Goal: Information Seeking & Learning: Learn about a topic

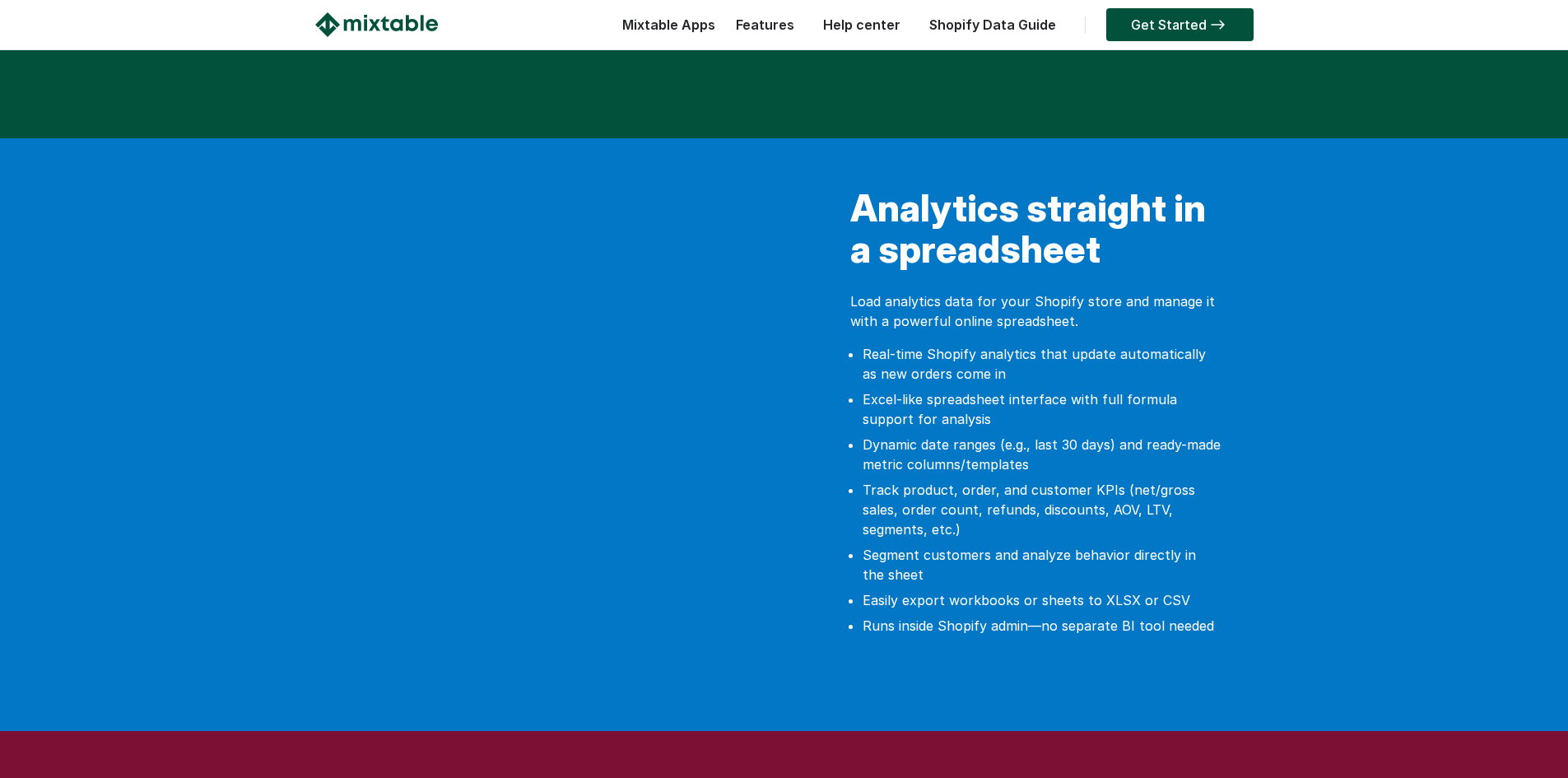
scroll to position [1070, 0]
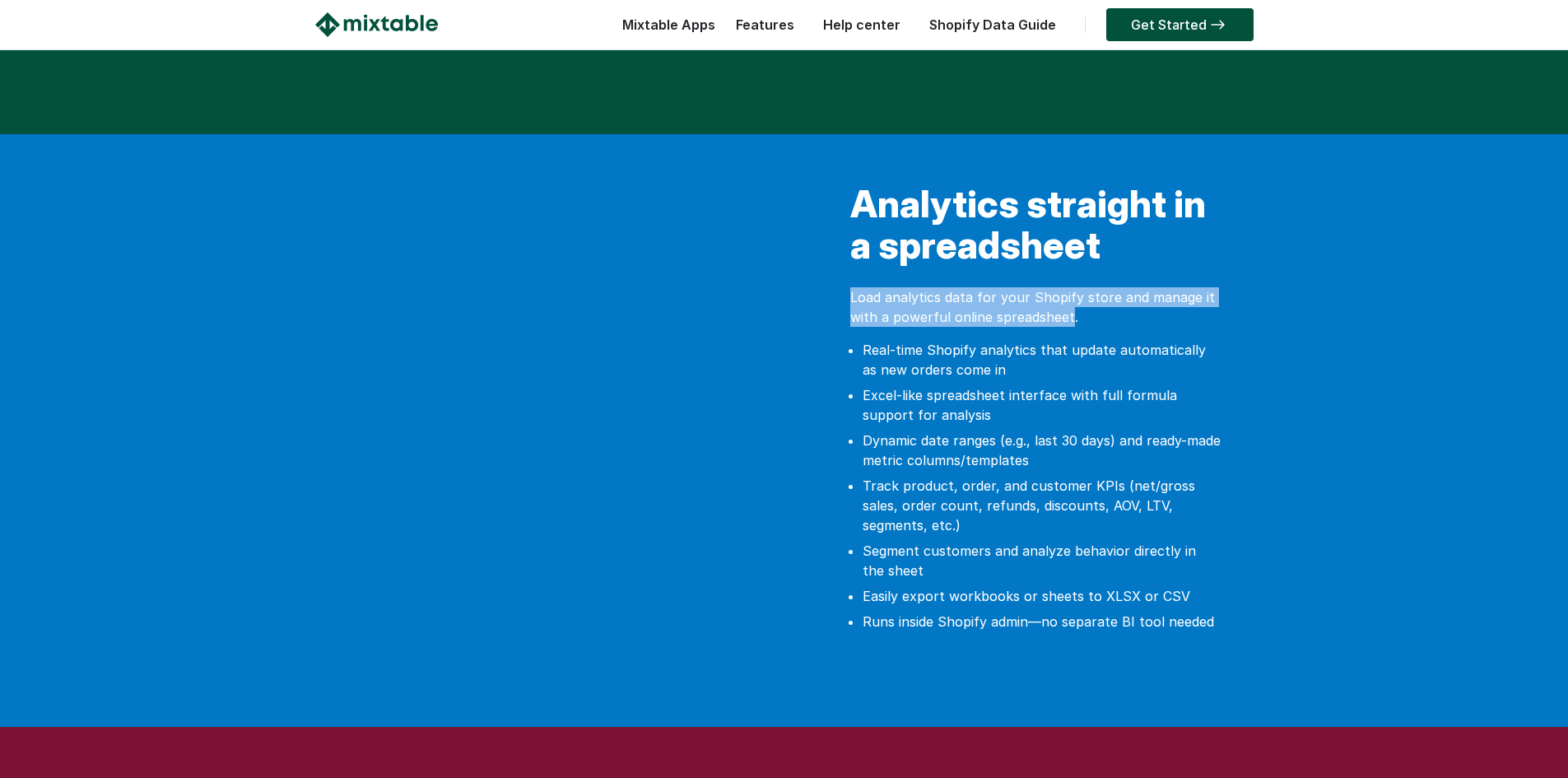
drag, startPoint x: 853, startPoint y: 281, endPoint x: 1067, endPoint y: 297, distance: 214.6
click at [1067, 297] on p "Load analytics data for your Shopify store and manage it with a powerful online…" at bounding box center [1035, 307] width 370 height 40
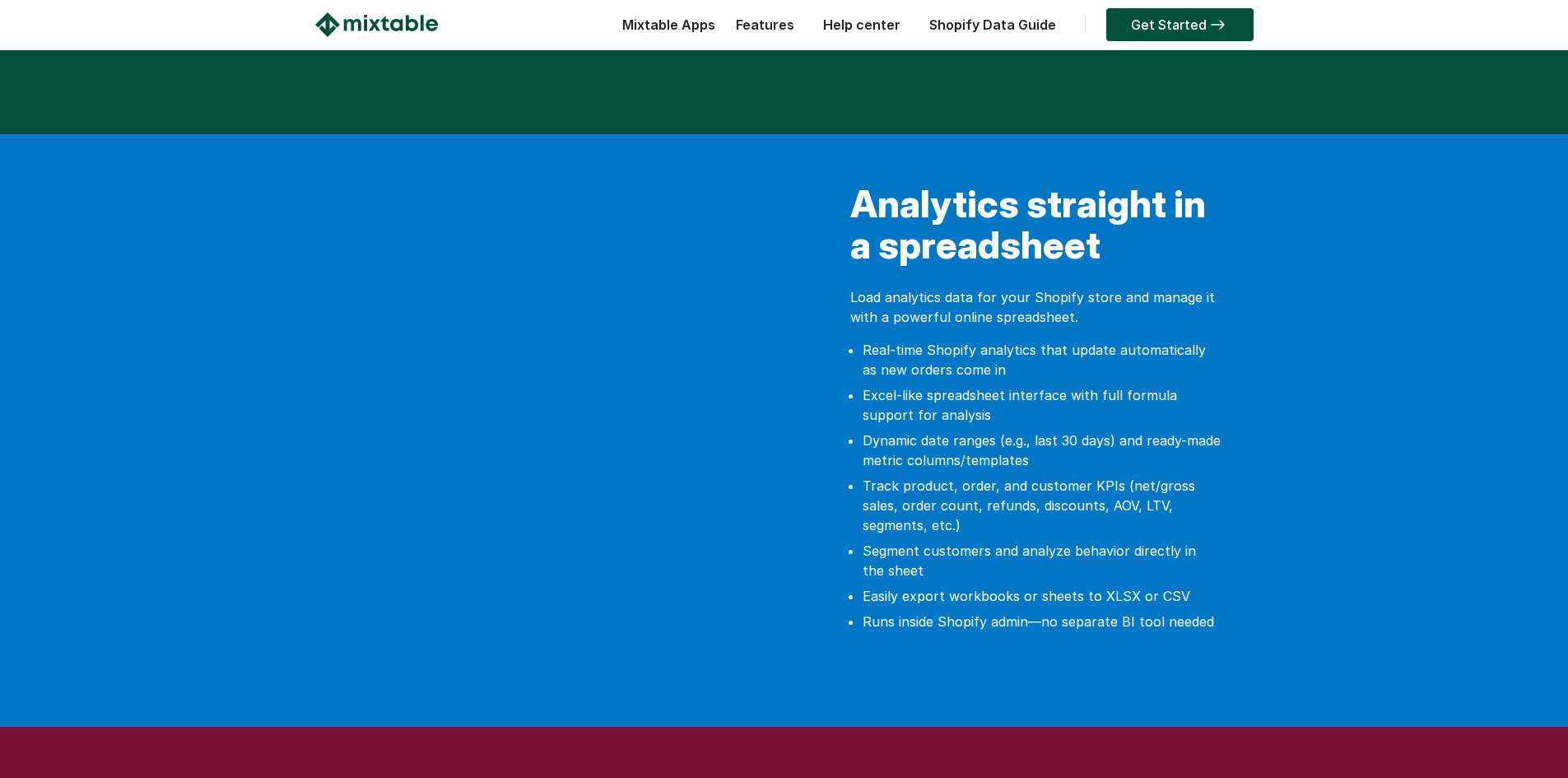
click at [900, 389] on li "Excel-like spreadsheet interface with full formula support for analysis" at bounding box center [1042, 405] width 358 height 40
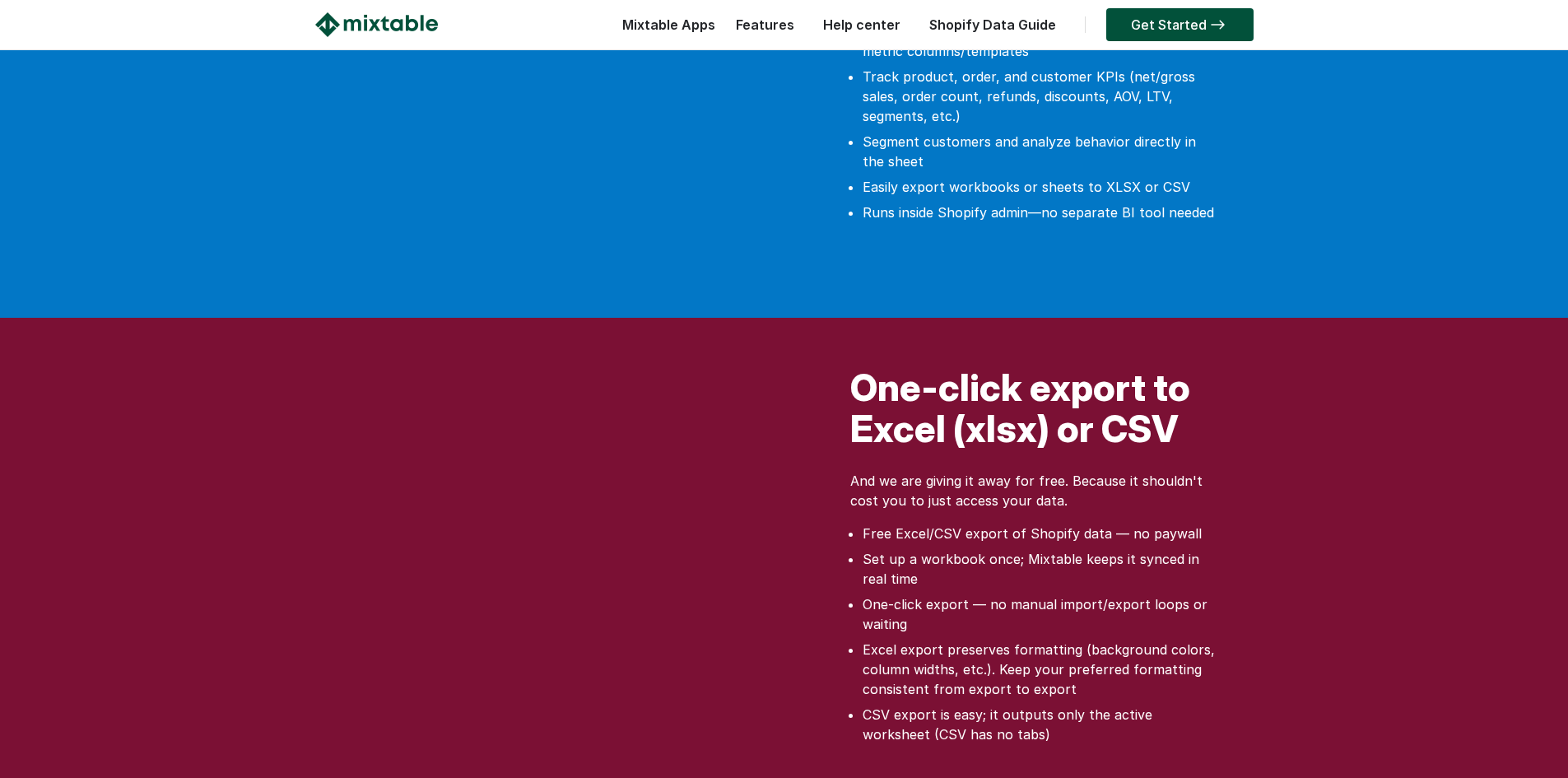
scroll to position [1482, 0]
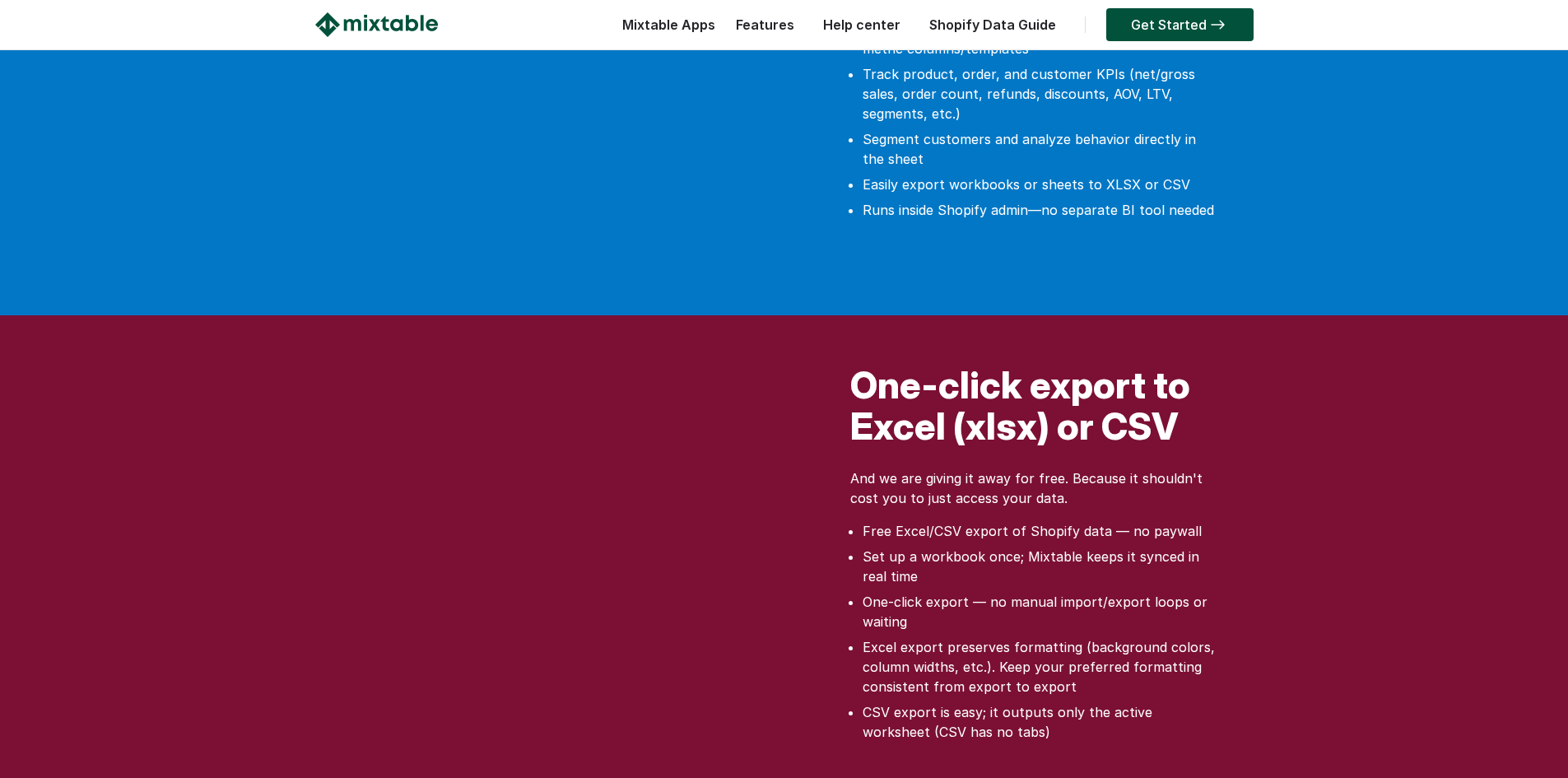
click at [573, 82] on div at bounding box center [550, 19] width 469 height 494
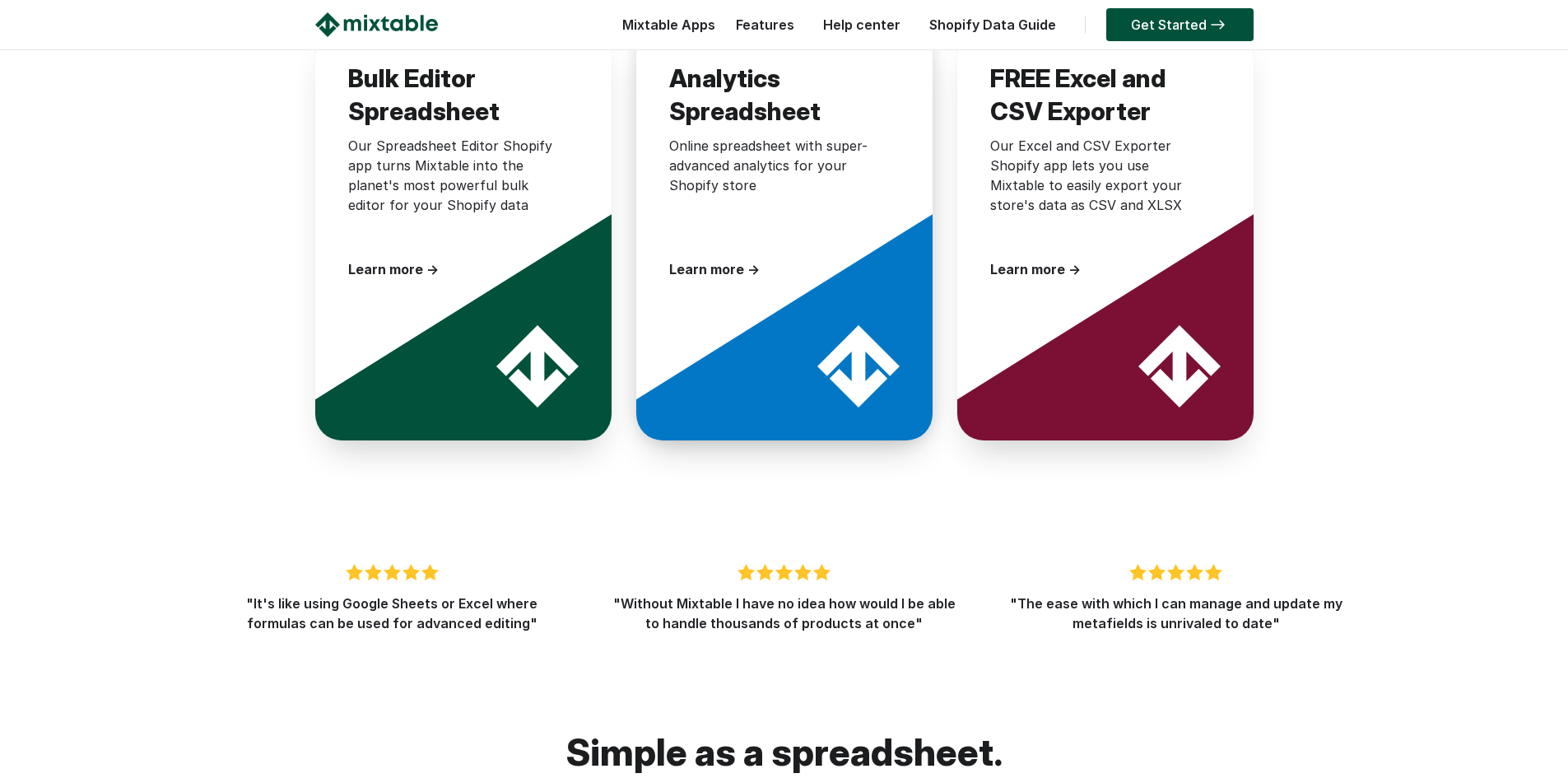
scroll to position [2469, 0]
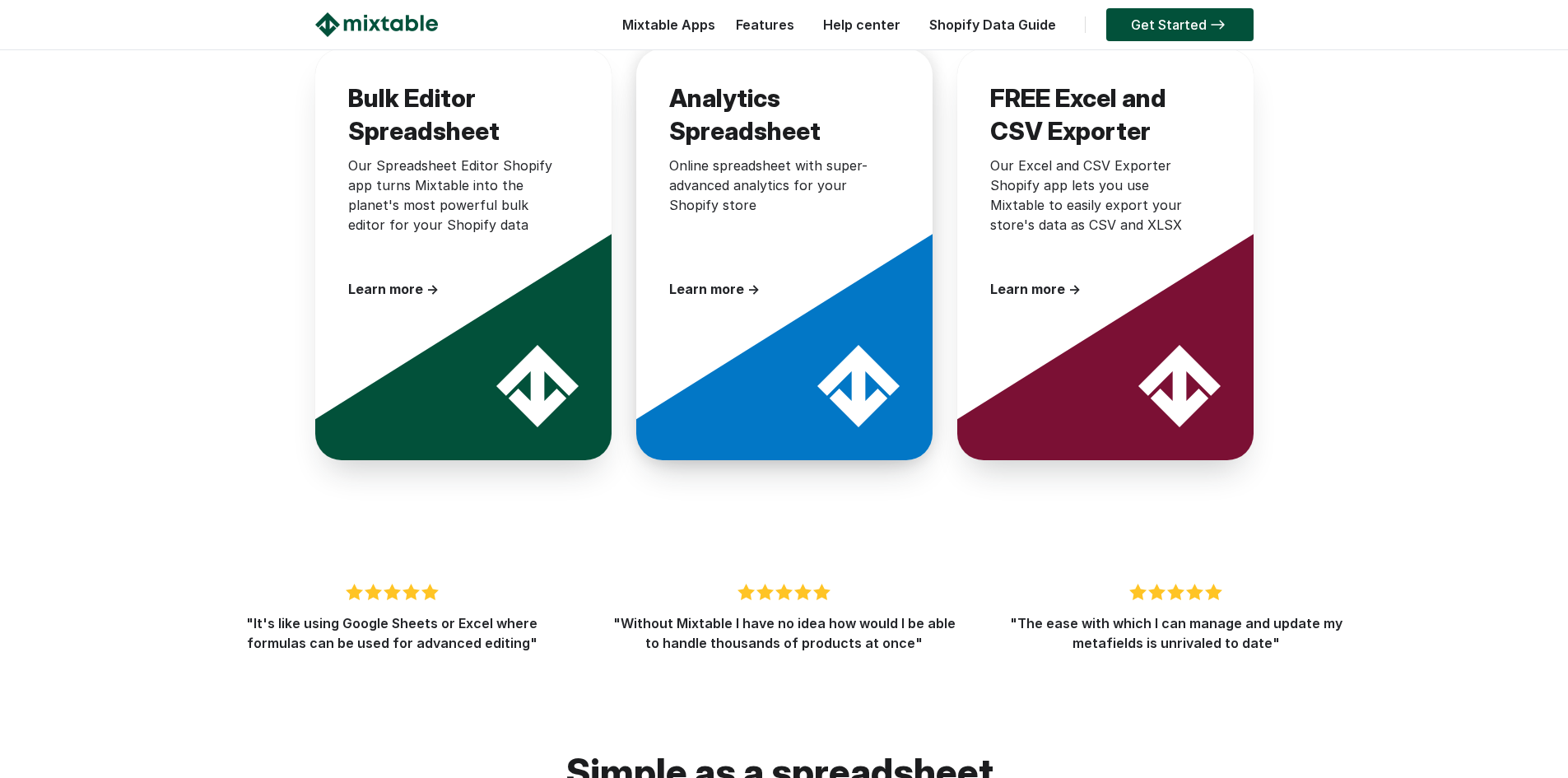
click at [721, 279] on div "Learn more →" at bounding box center [776, 288] width 214 height 19
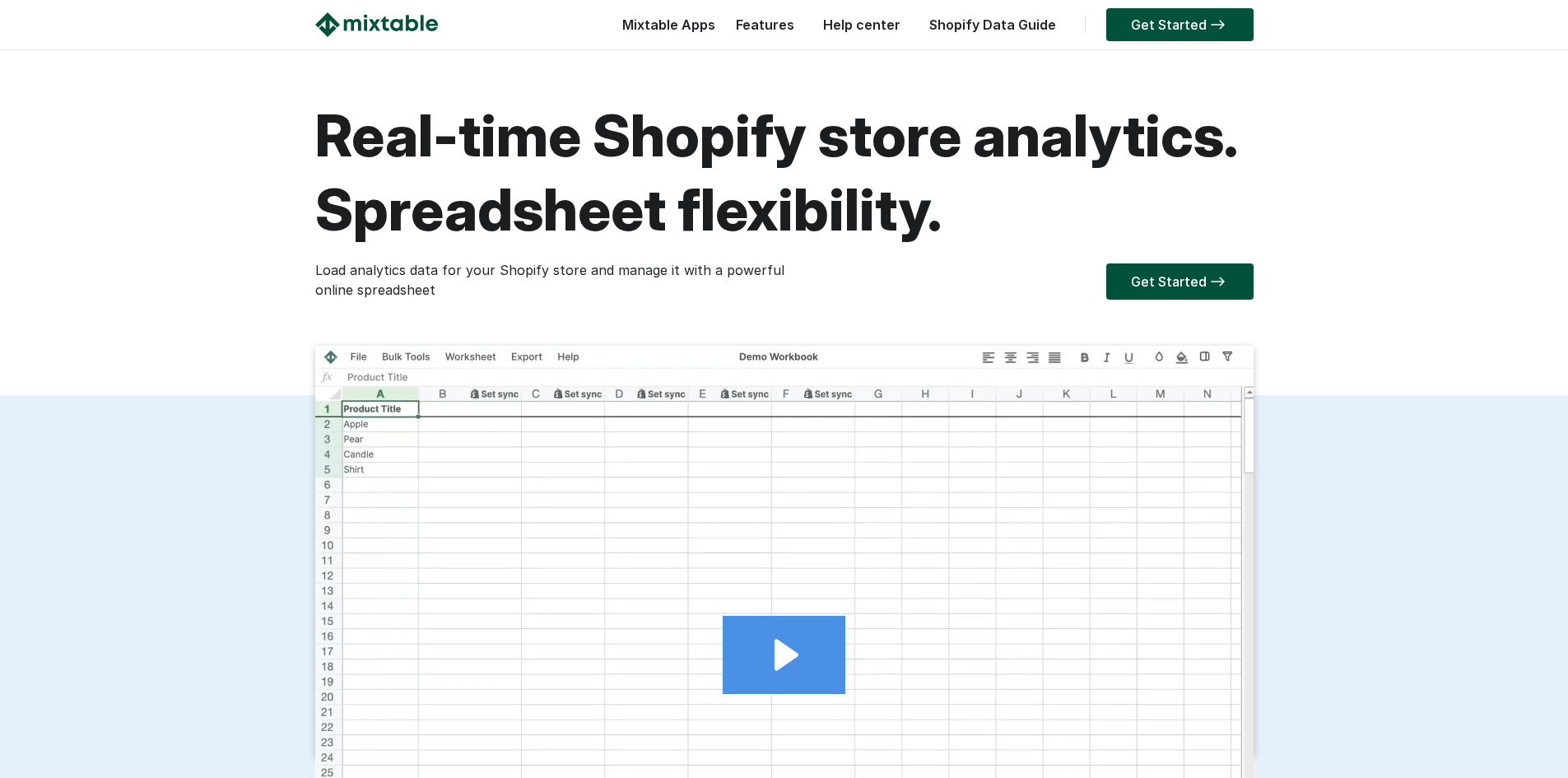
drag, startPoint x: 773, startPoint y: 642, endPoint x: 757, endPoint y: 642, distance: 16.0
click at [772, 642] on icon "Play Video: 2024.11.06 - Analytics demo video for mixtable.com" at bounding box center [783, 654] width 122 height 78
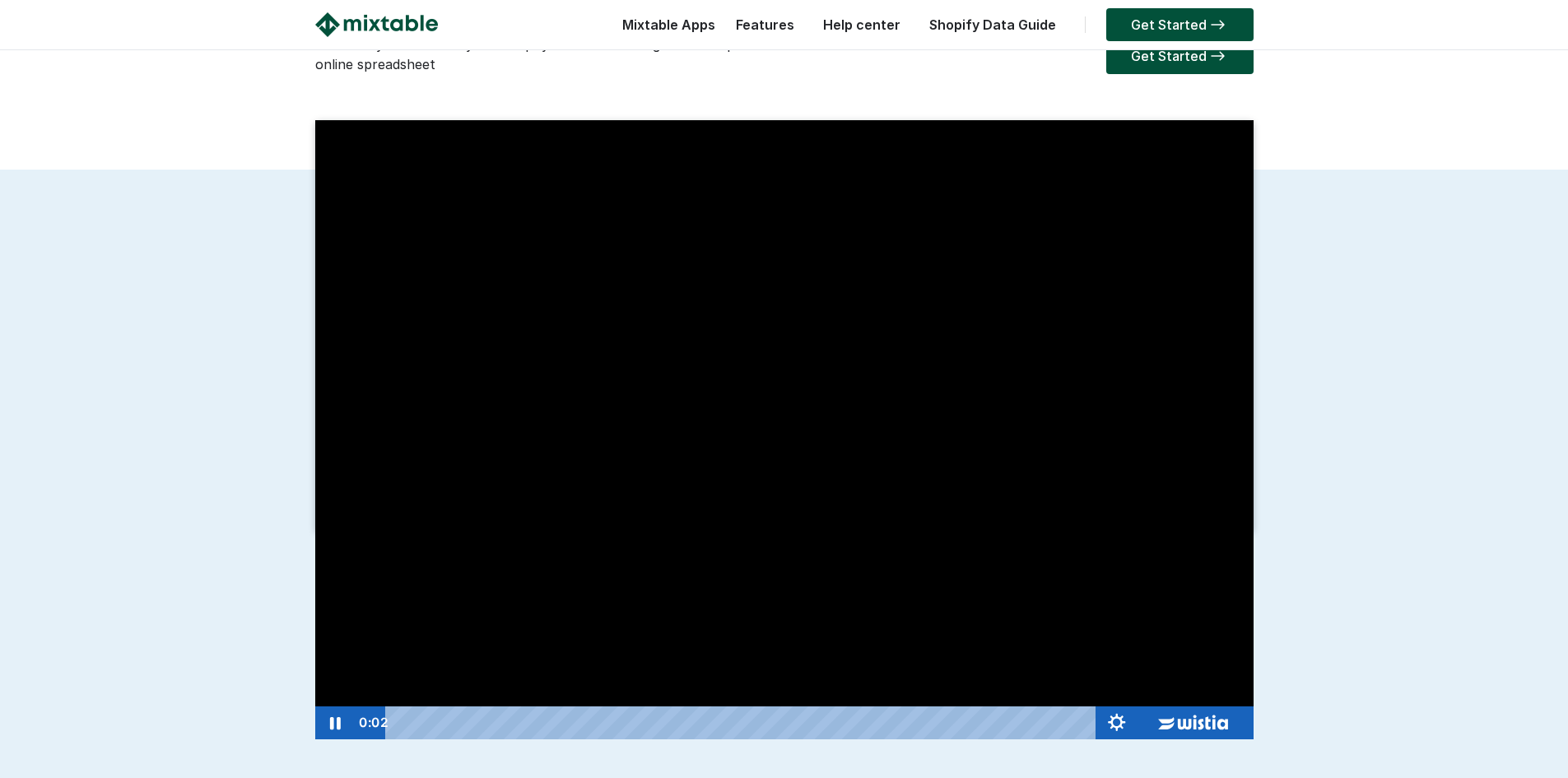
scroll to position [247, 0]
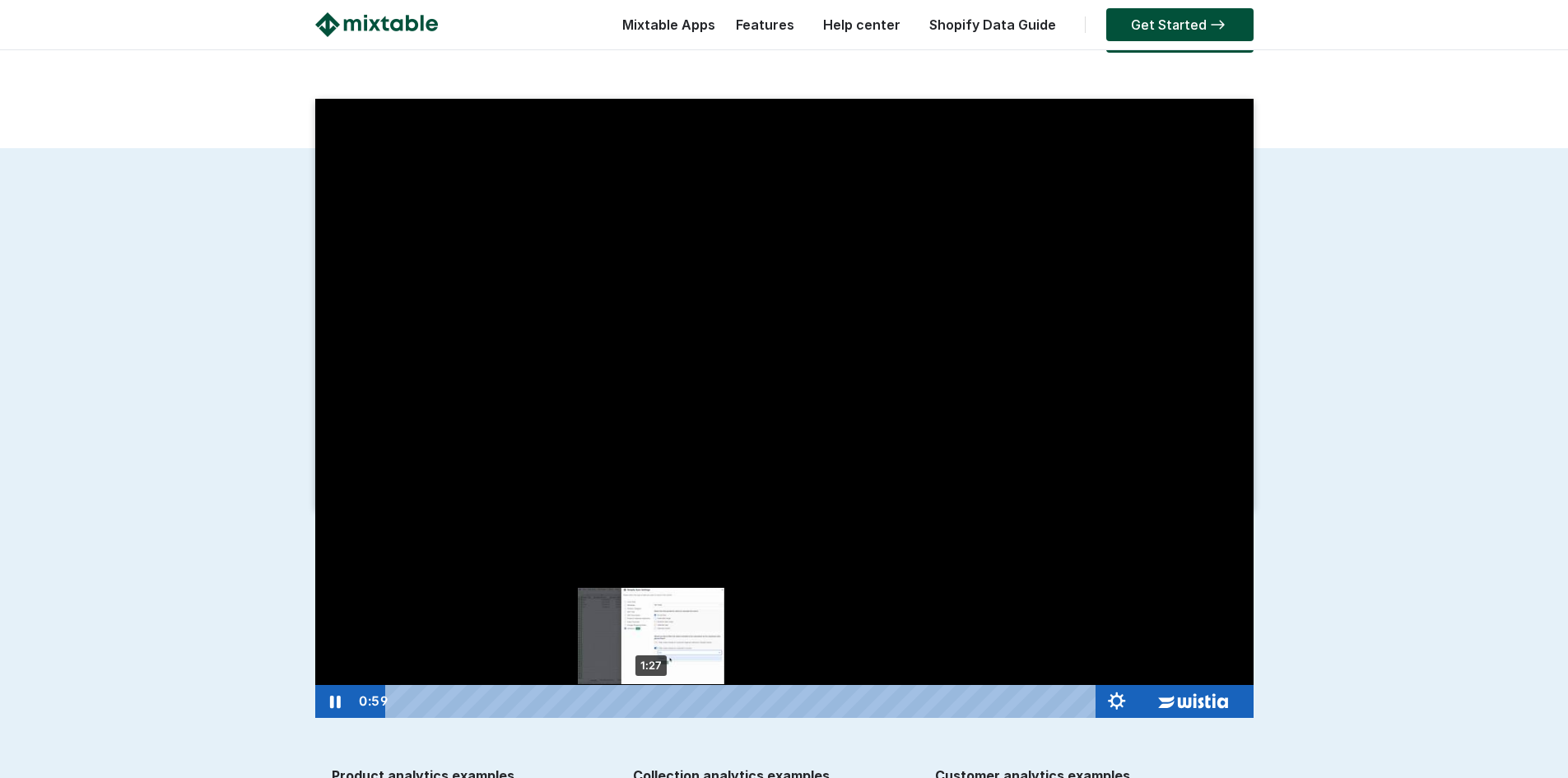
click at [652, 697] on div "1:27" at bounding box center [743, 701] width 687 height 33
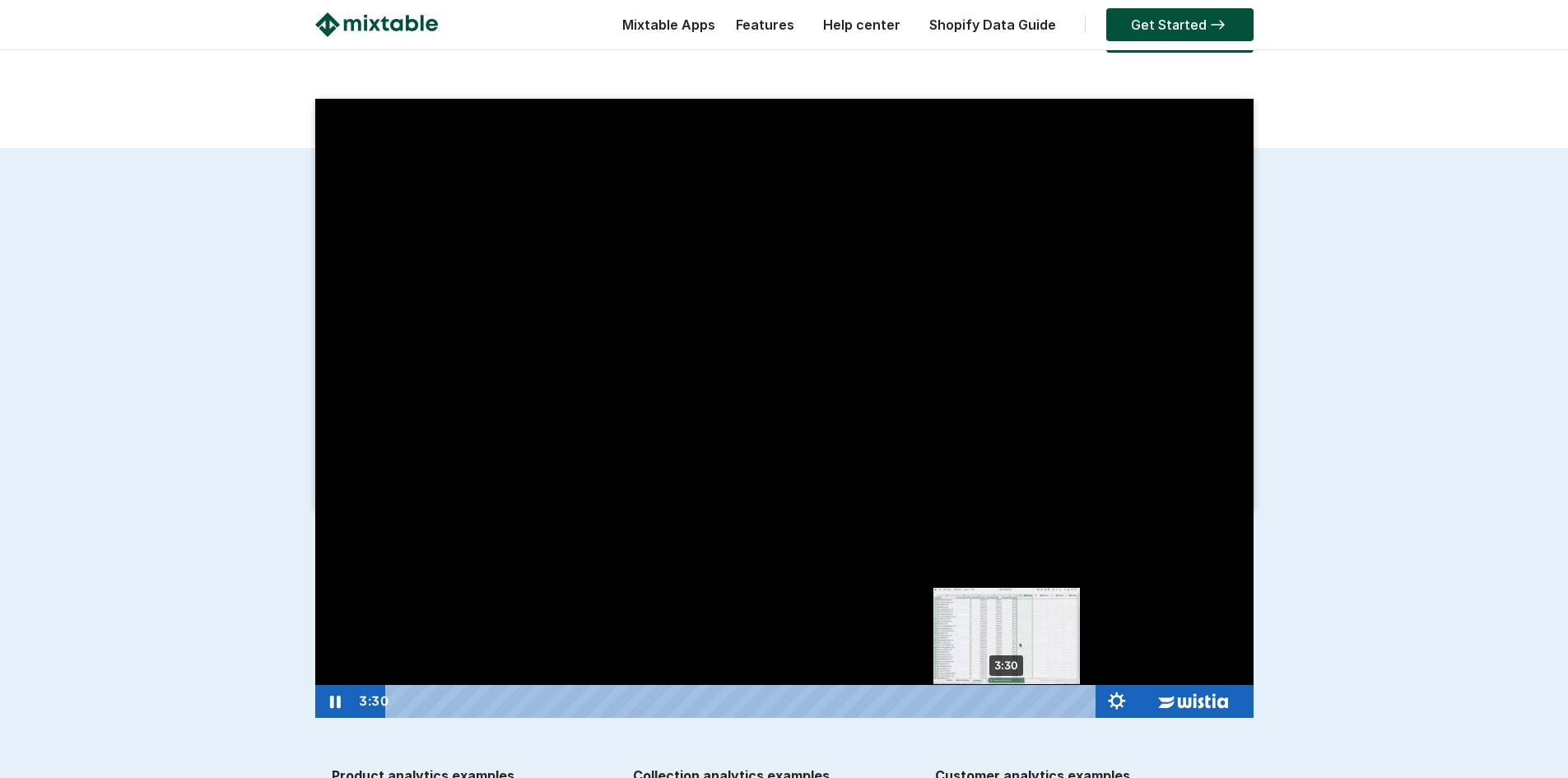
click at [1008, 705] on div "3:30" at bounding box center [743, 701] width 687 height 33
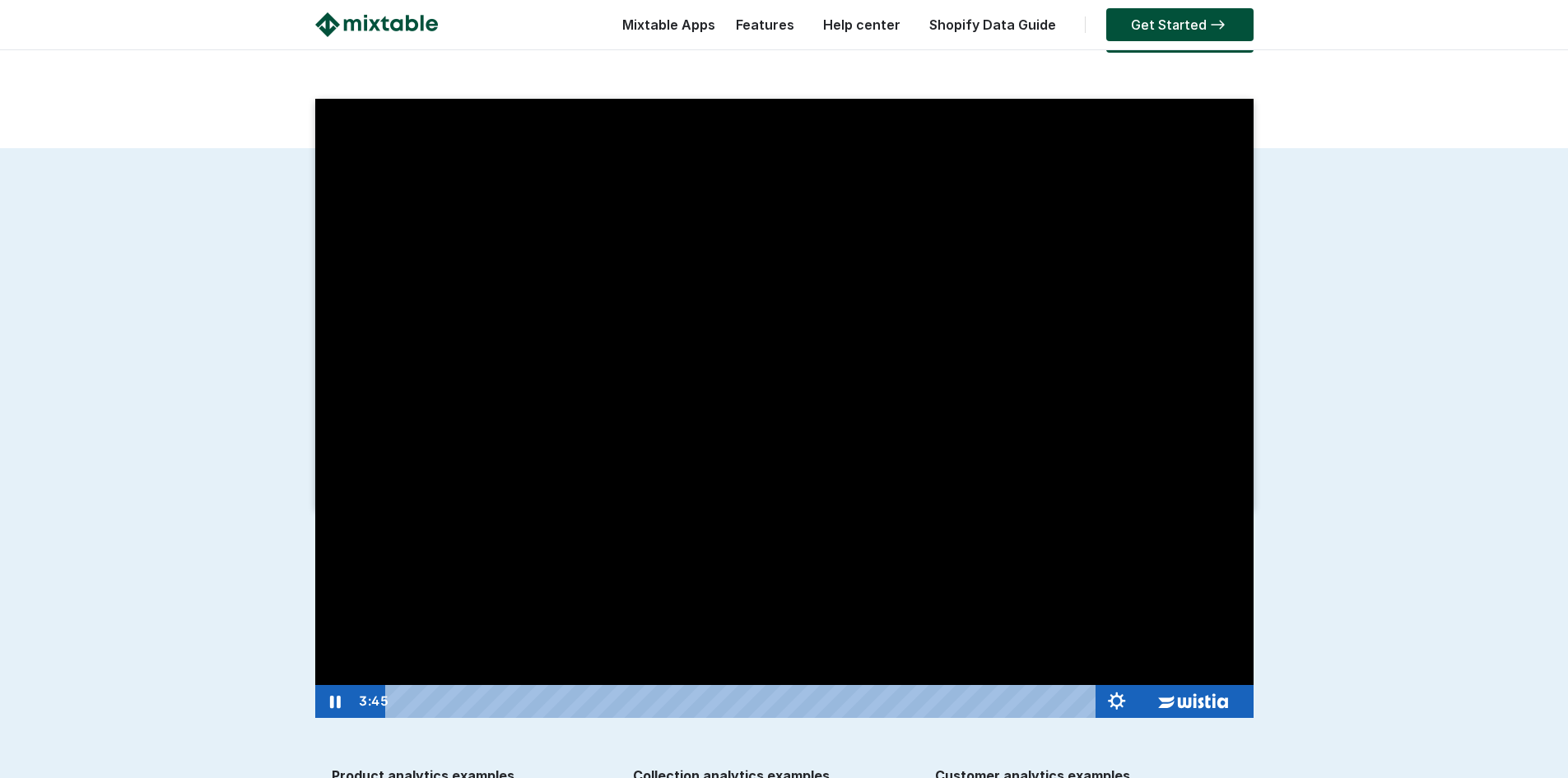
click at [700, 564] on div at bounding box center [784, 408] width 938 height 619
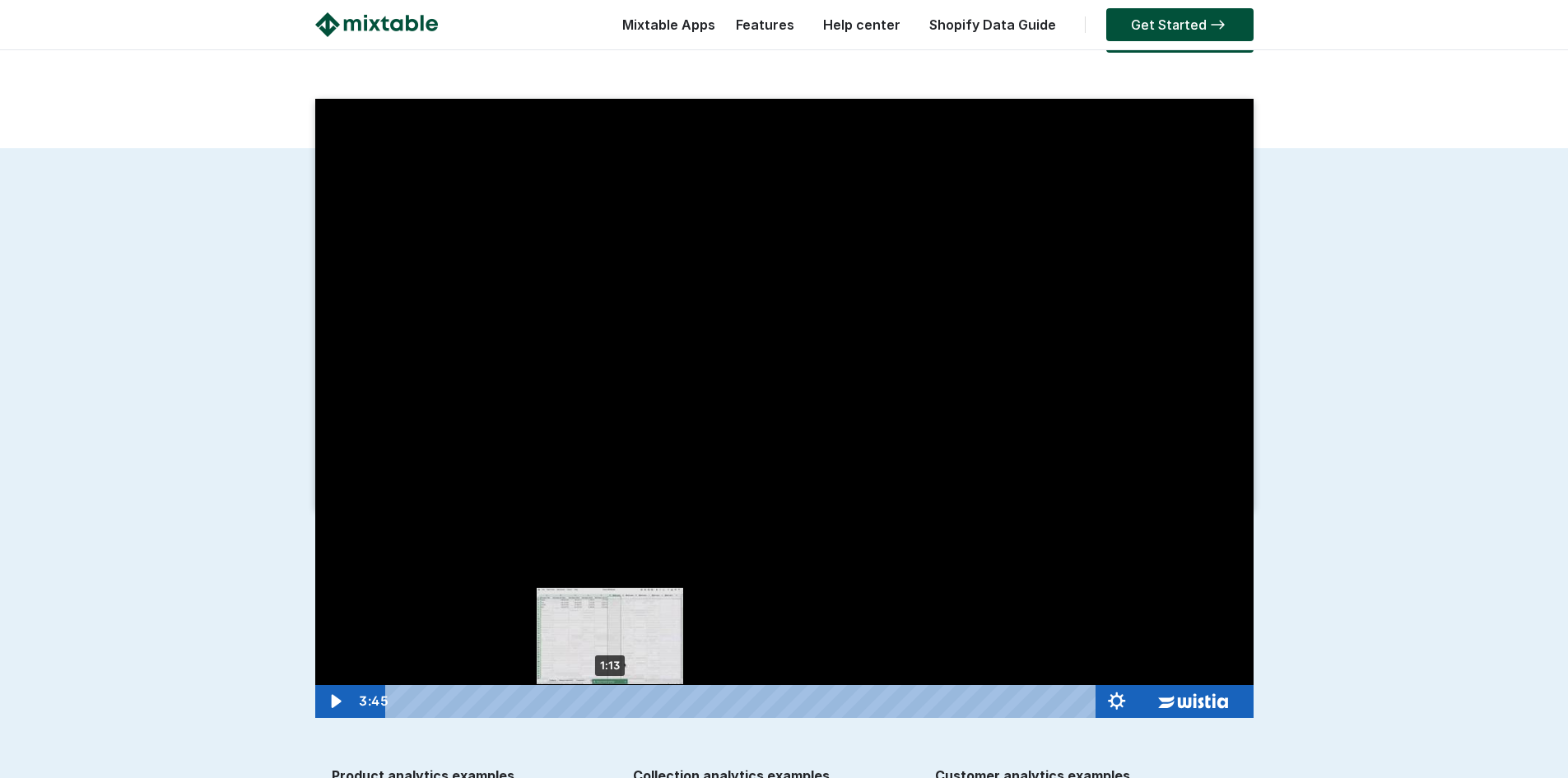
click at [610, 704] on div "1:13" at bounding box center [743, 701] width 687 height 33
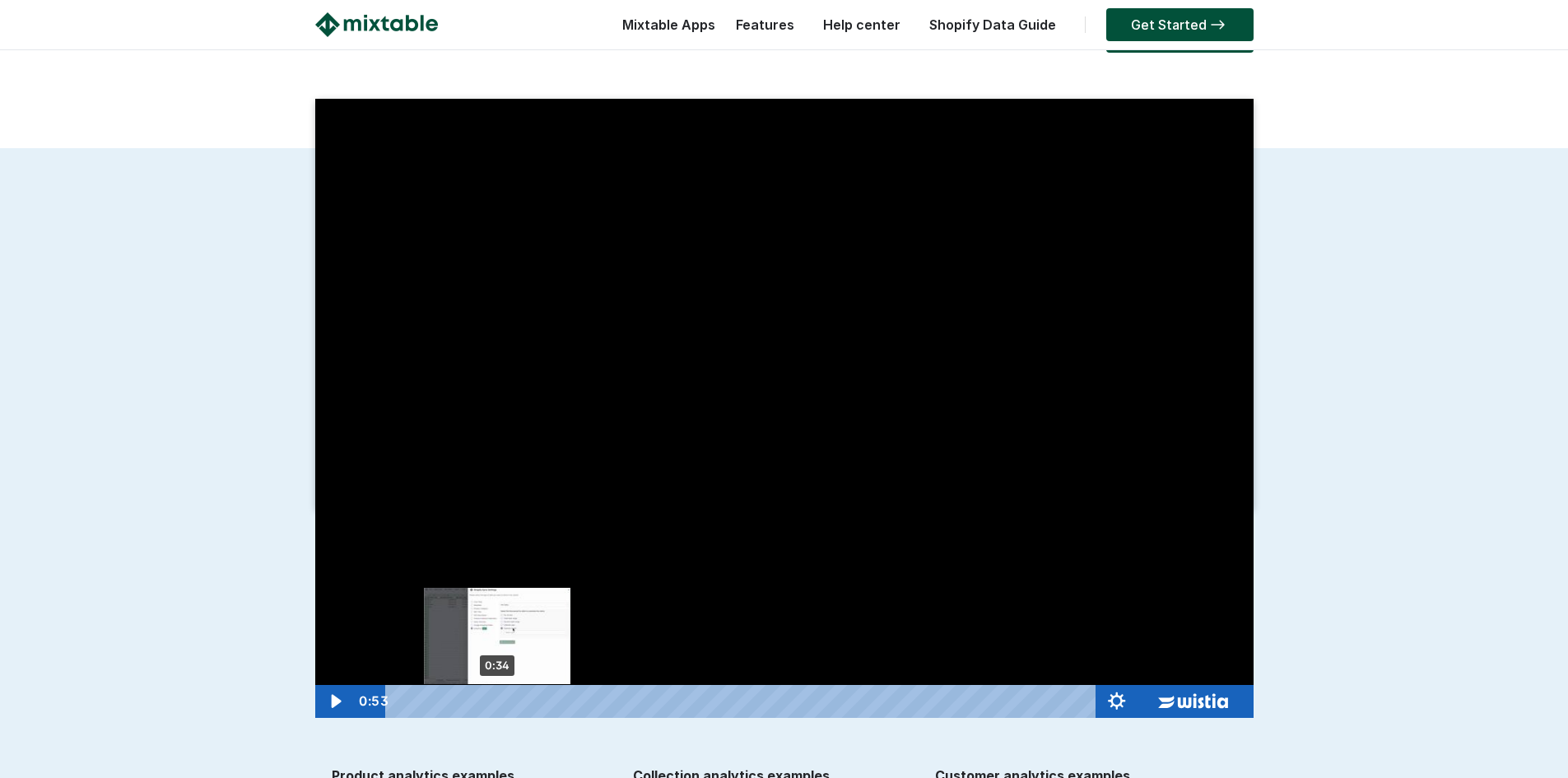
click at [497, 696] on div "0:34" at bounding box center [743, 701] width 687 height 33
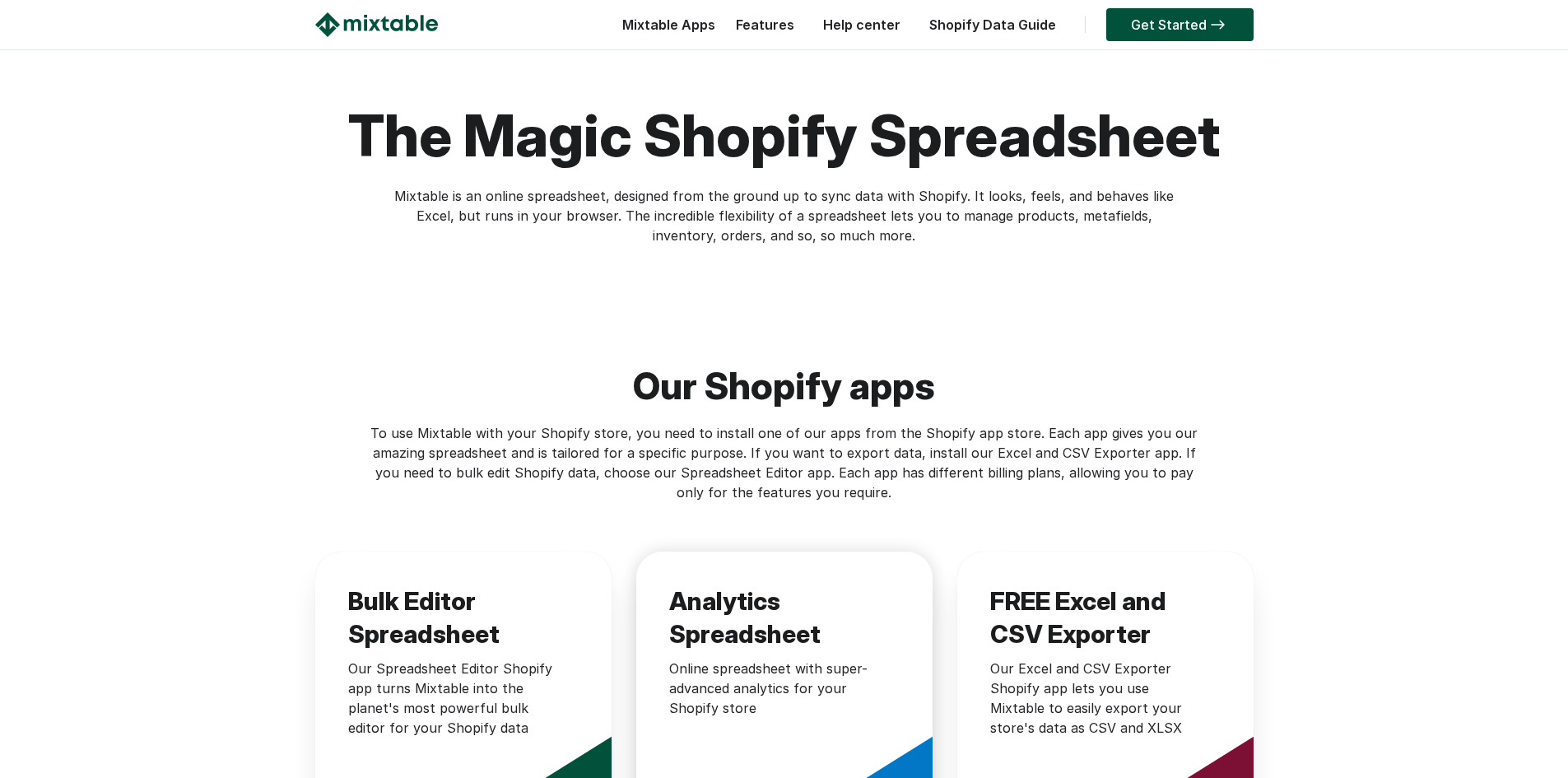
scroll to position [330, 0]
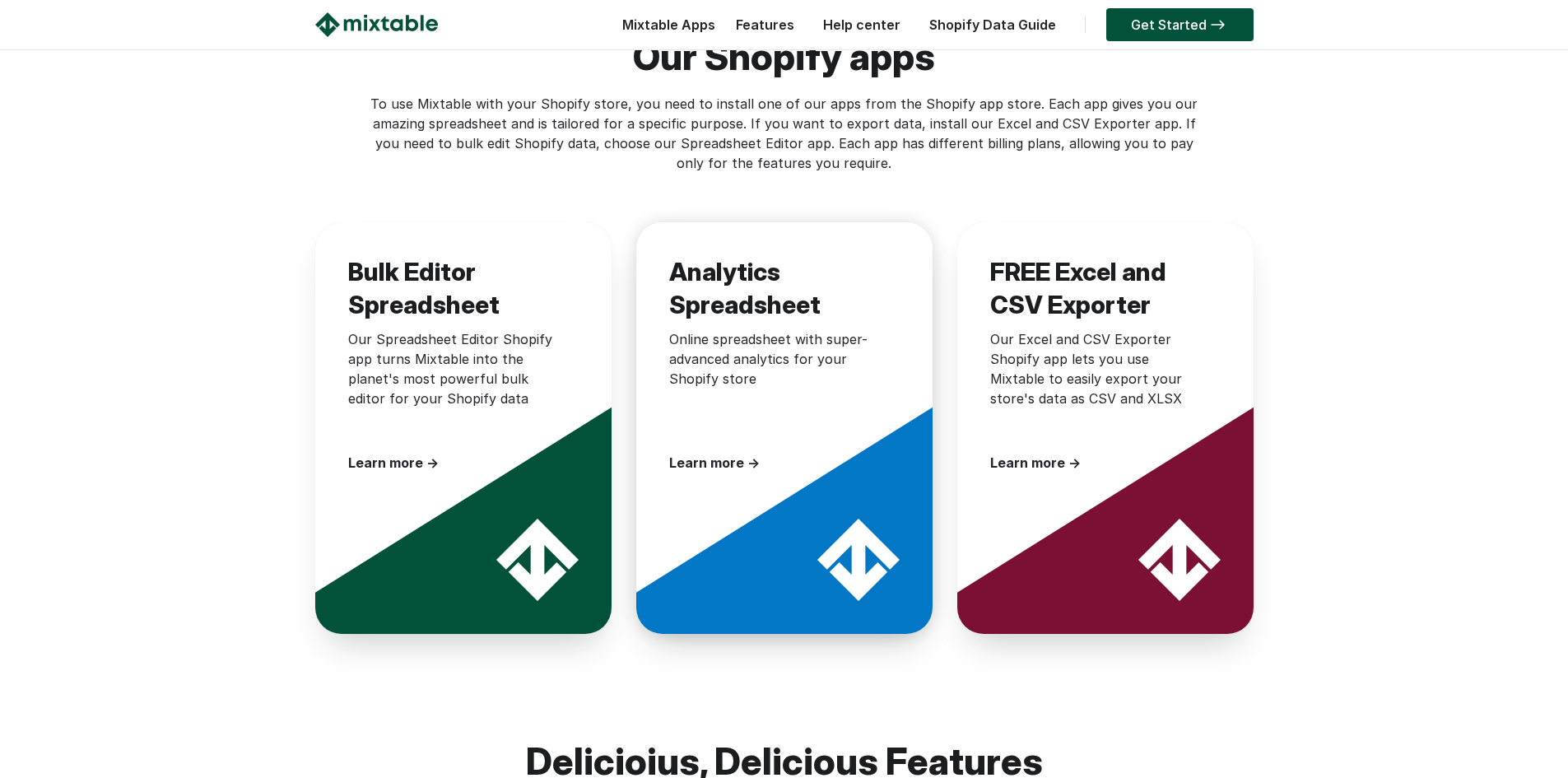
click at [805, 408] on div "Online spreadsheet with super-advanced analytics for your Shopify store" at bounding box center [776, 383] width 214 height 107
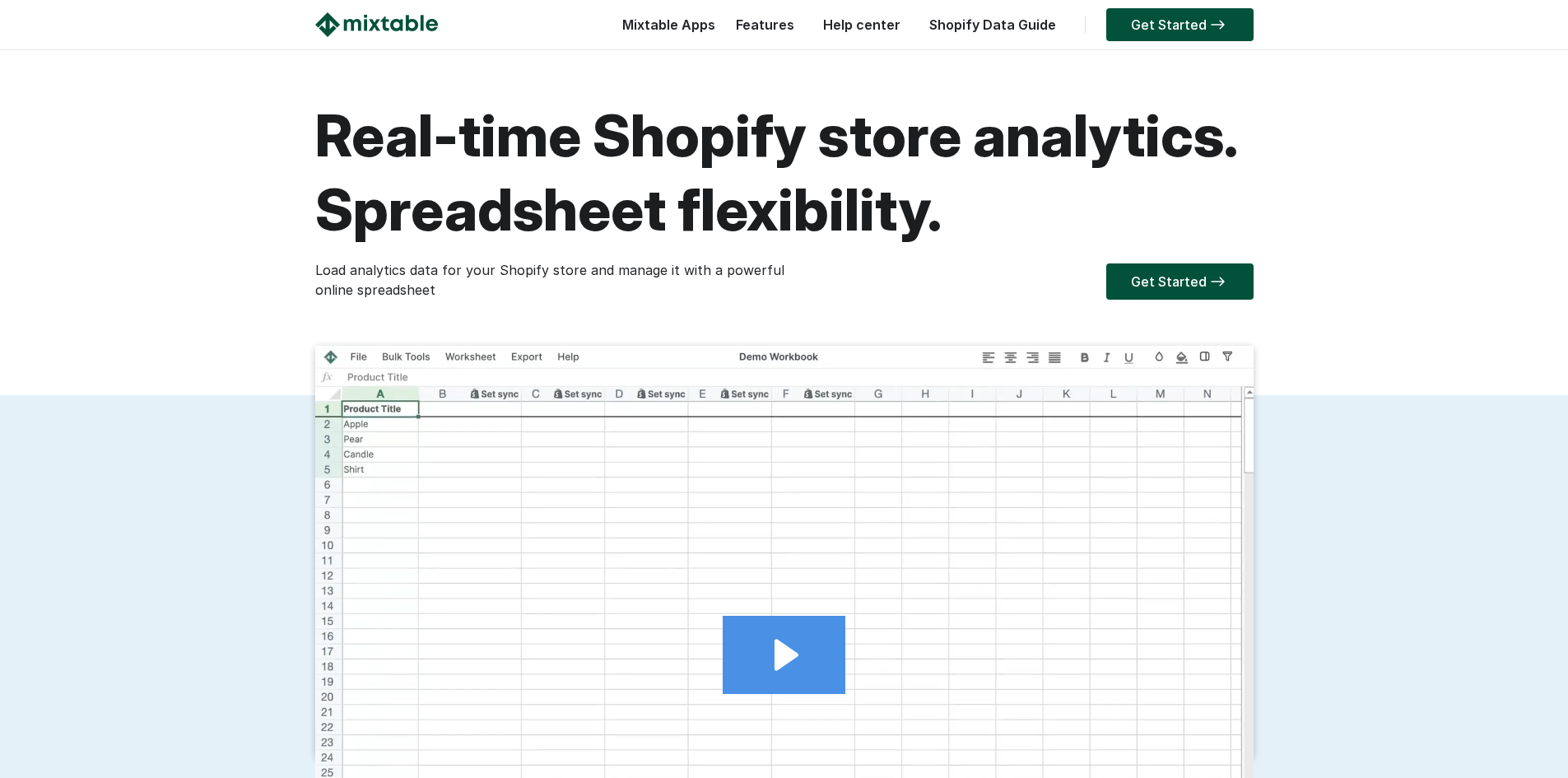
click at [795, 654] on icon "Play Video: 2024.11.06 - Analytics demo video for mixtable.com" at bounding box center [786, 655] width 24 height 31
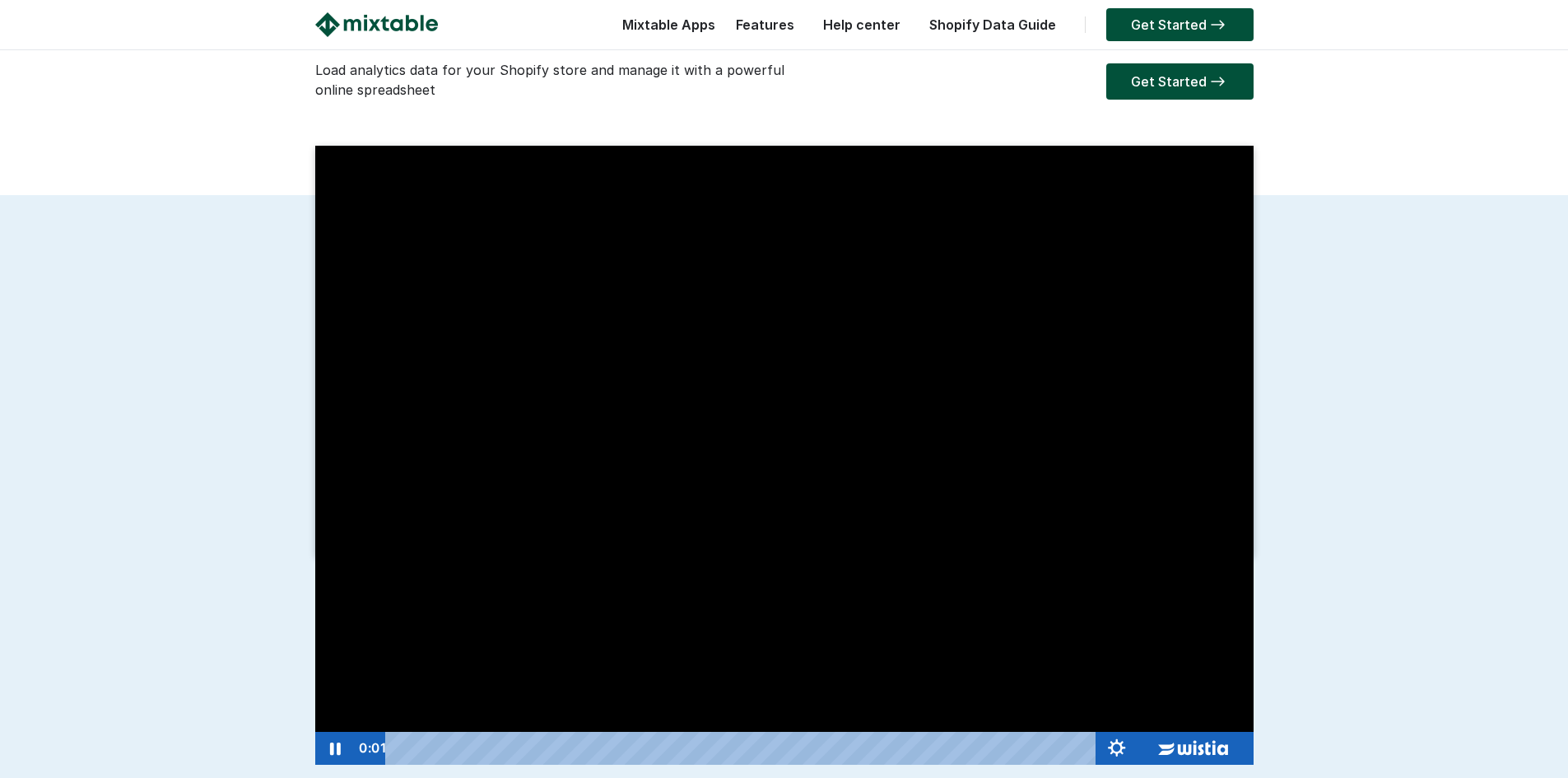
scroll to position [247, 0]
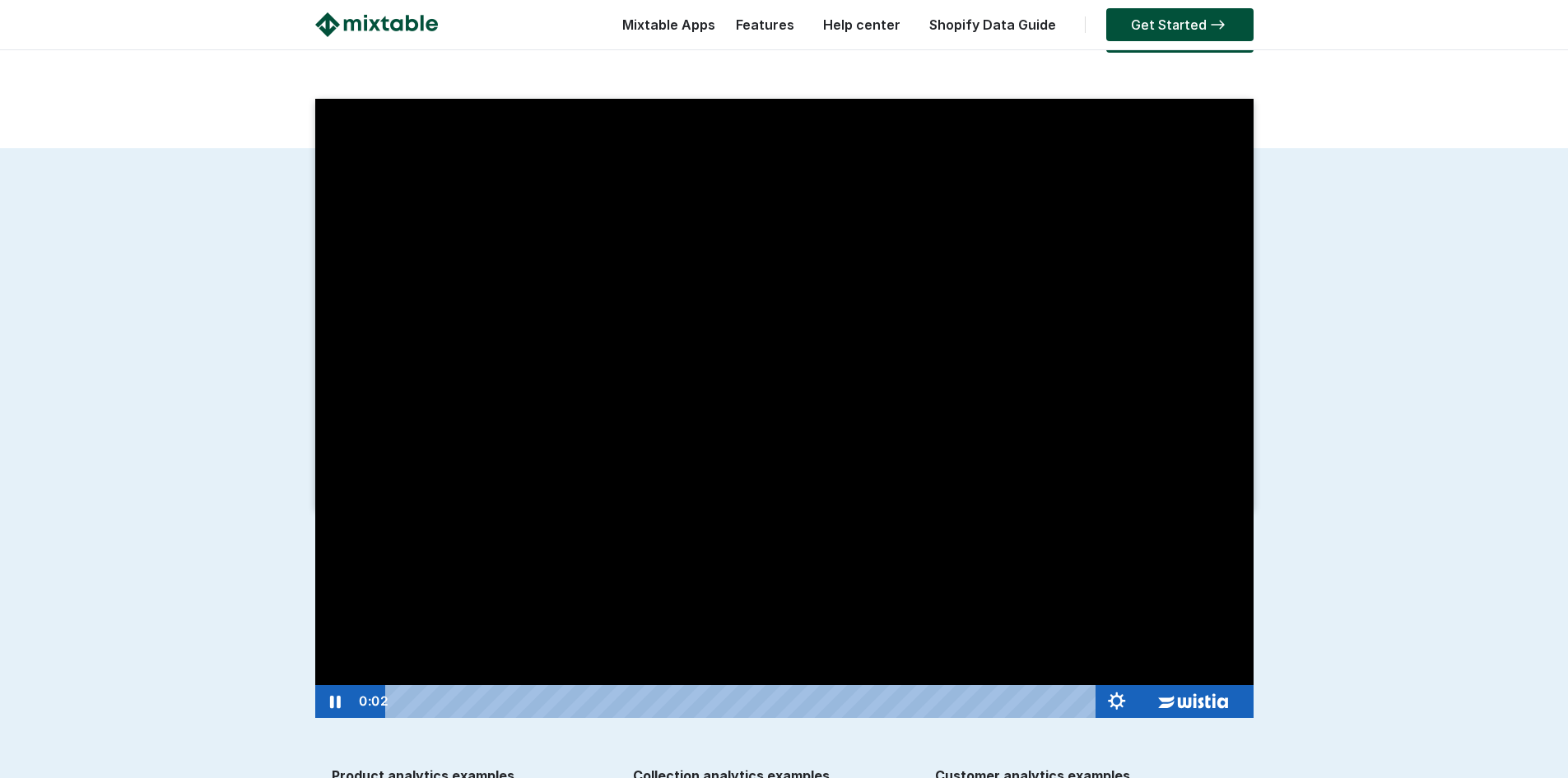
click at [928, 705] on div "Playbar" at bounding box center [743, 701] width 687 height 33
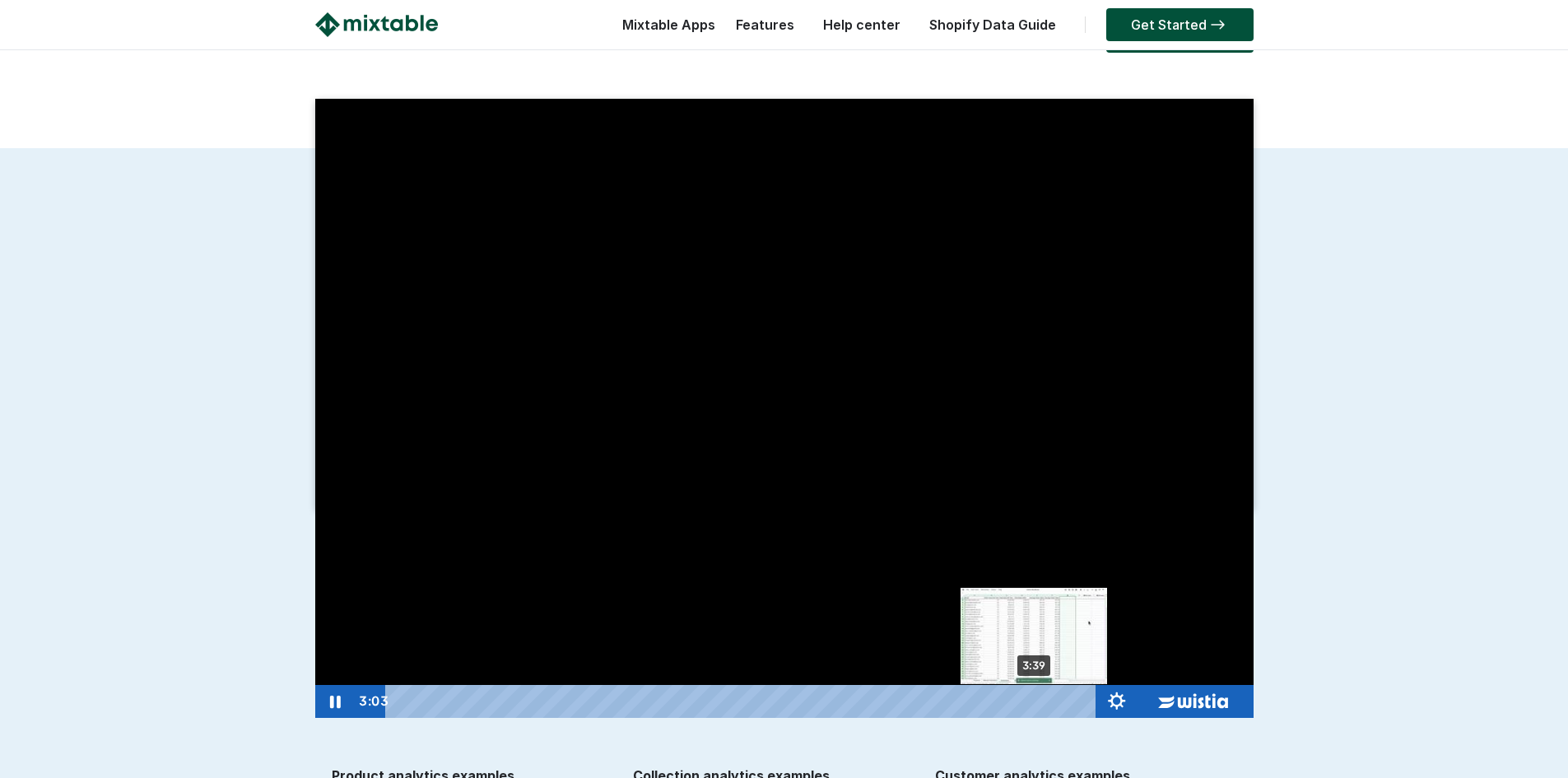
click at [1034, 705] on div "3:39" at bounding box center [743, 701] width 687 height 33
click at [1053, 707] on div "3:46" at bounding box center [743, 701] width 687 height 33
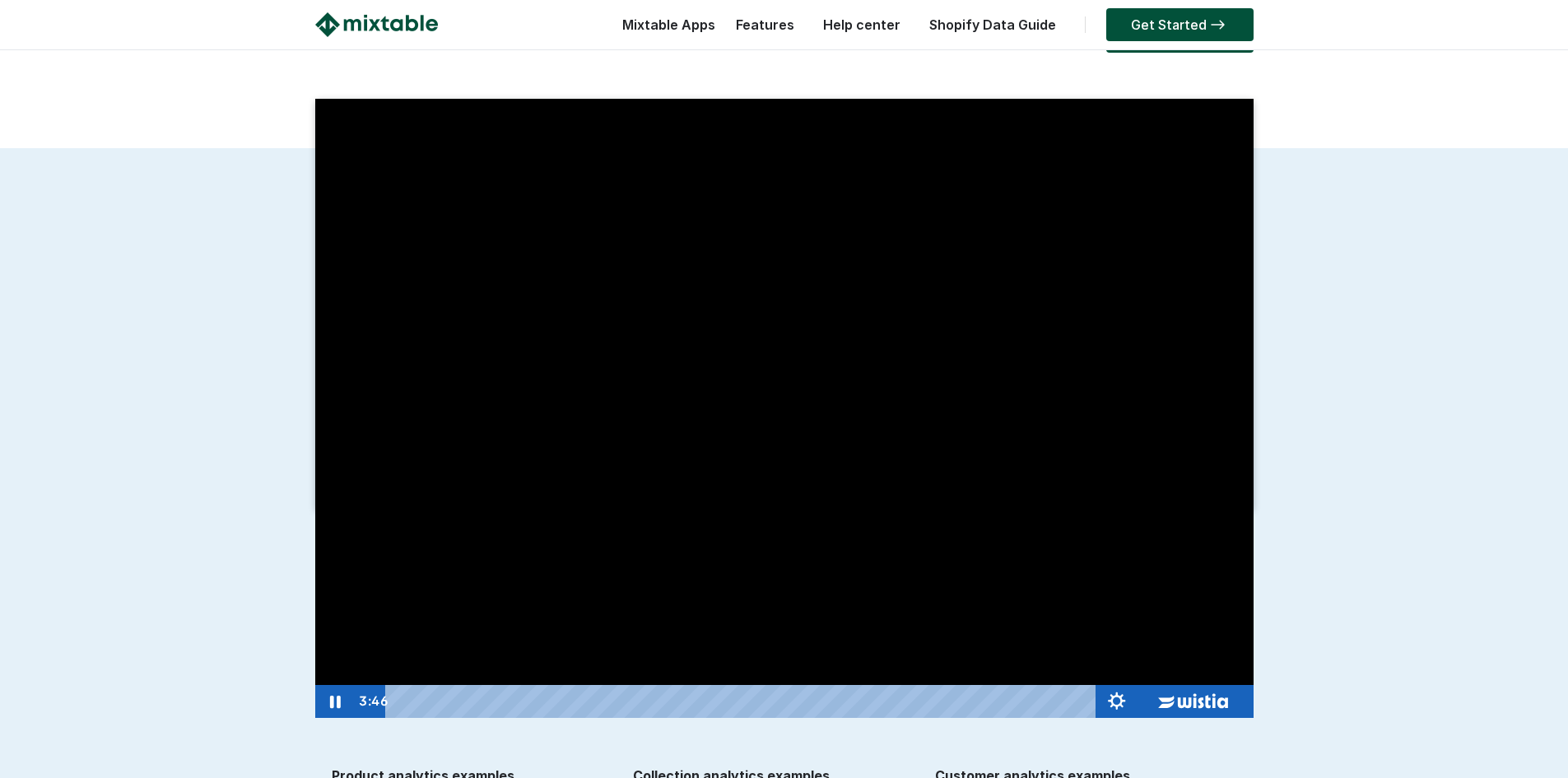
click at [801, 541] on div at bounding box center [784, 408] width 938 height 619
